Goal: Find specific page/section: Find specific page/section

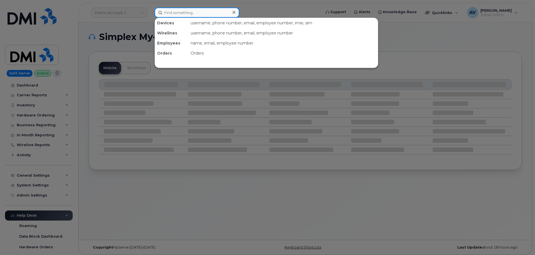
click at [208, 13] on input at bounding box center [197, 13] width 85 height 10
paste input "5193246017"
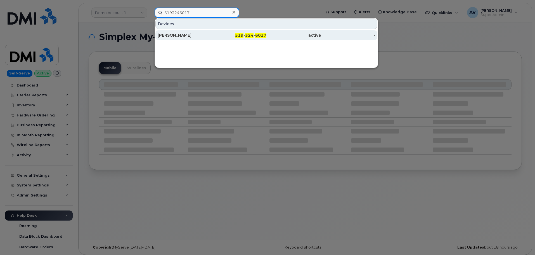
type input "5193246017"
click at [196, 32] on div "[PERSON_NAME]" at bounding box center [185, 35] width 55 height 10
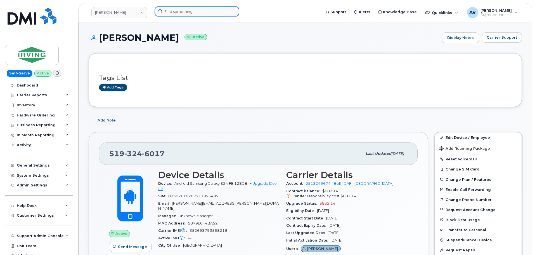
click at [195, 10] on input at bounding box center [197, 11] width 85 height 10
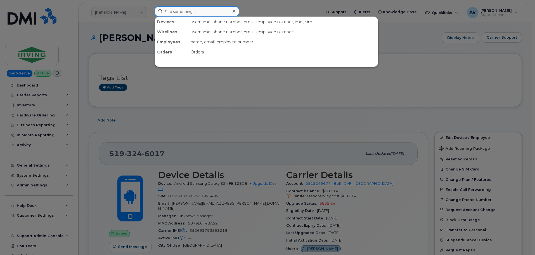
paste input "Nathan Bender"
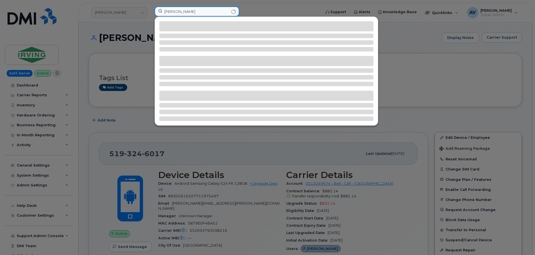
type input "Nathan Bender"
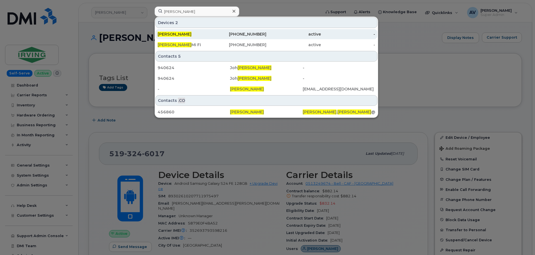
click at [196, 35] on div "Nathan Bender" at bounding box center [185, 34] width 55 height 6
